Goal: Book appointment/travel/reservation

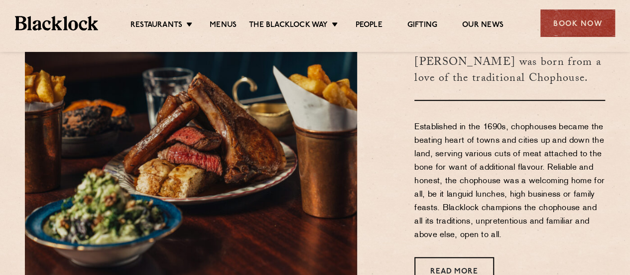
scroll to position [312, 0]
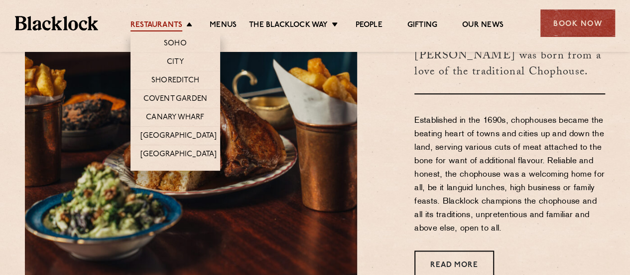
click at [175, 22] on link "Restaurants" at bounding box center [157, 25] width 52 height 11
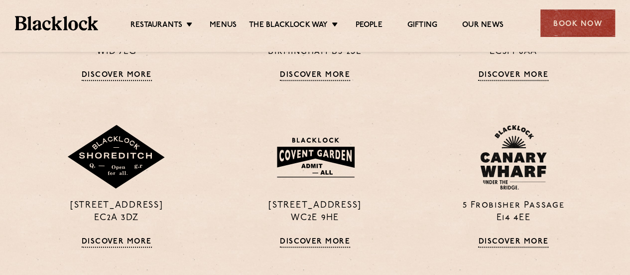
scroll to position [549, 0]
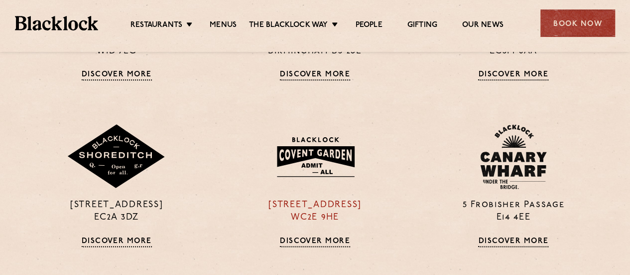
click at [320, 221] on p "16a Bedford Street WC2E 9HE" at bounding box center [314, 211] width 183 height 25
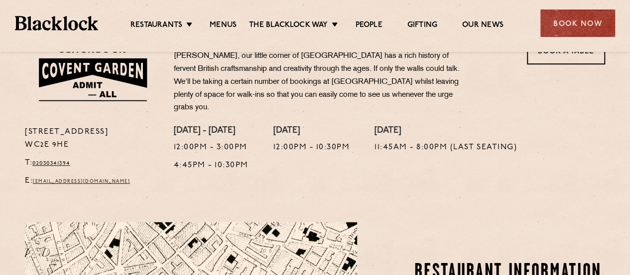
scroll to position [223, 0]
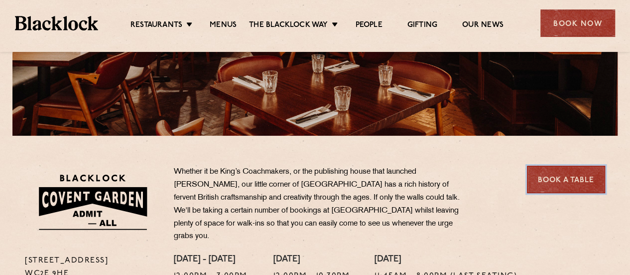
click at [543, 182] on link "Book a Table" at bounding box center [566, 178] width 78 height 27
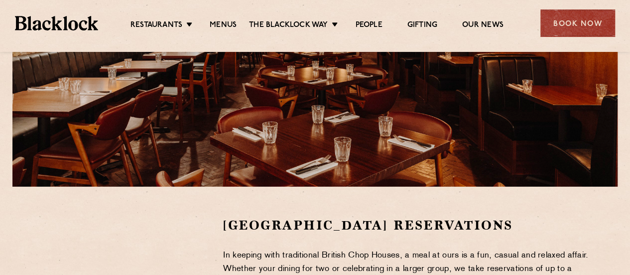
scroll to position [180, 0]
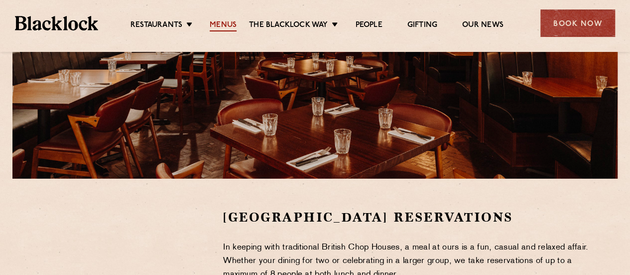
click at [220, 28] on link "Menus" at bounding box center [223, 25] width 27 height 11
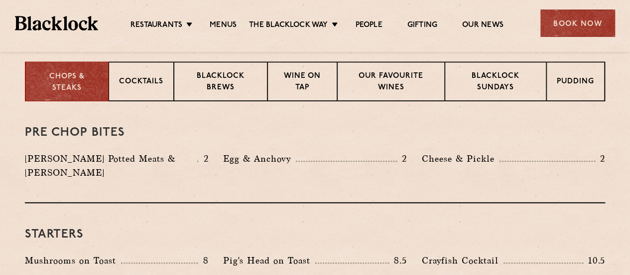
scroll to position [401, 0]
click at [155, 88] on div "Cocktails" at bounding box center [141, 81] width 65 height 40
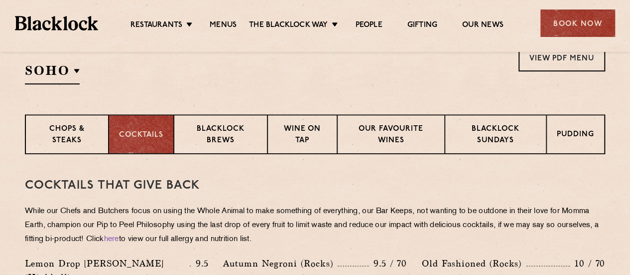
scroll to position [346, 0]
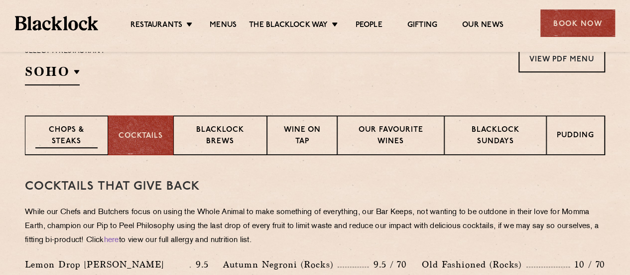
click at [74, 125] on p "Chops & Steaks" at bounding box center [66, 136] width 62 height 23
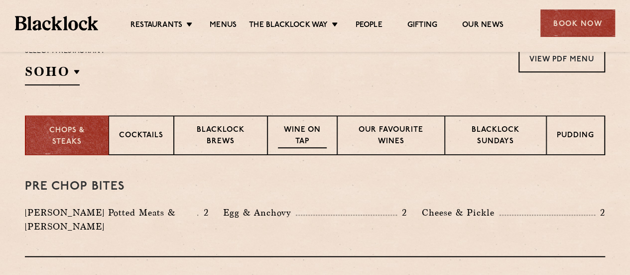
click at [309, 146] on p "Wine on Tap" at bounding box center [302, 136] width 49 height 23
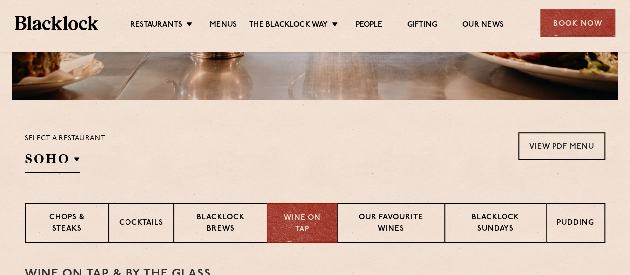
scroll to position [264, 0]
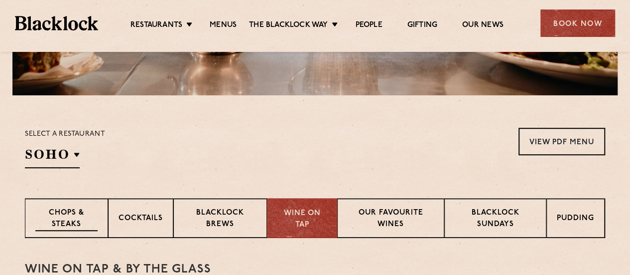
click at [72, 215] on p "Chops & Steaks" at bounding box center [66, 218] width 62 height 23
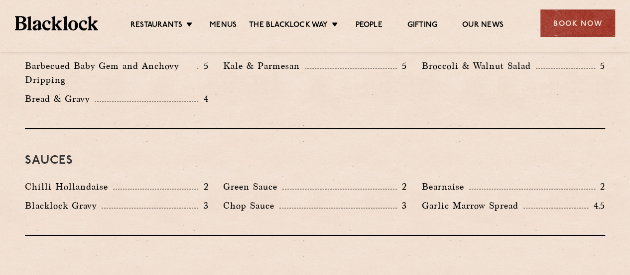
scroll to position [1592, 0]
